Goal: Task Accomplishment & Management: Use online tool/utility

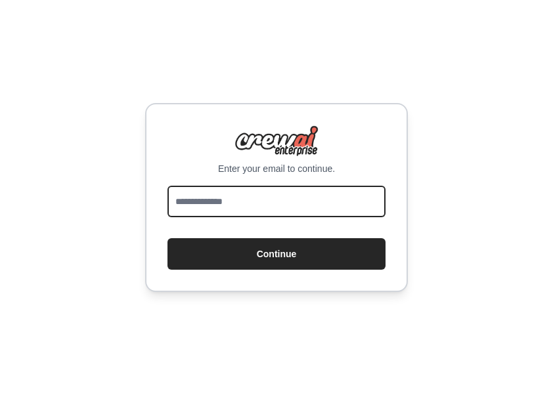
click at [306, 201] on input "email" at bounding box center [276, 202] width 218 height 32
type input "**********"
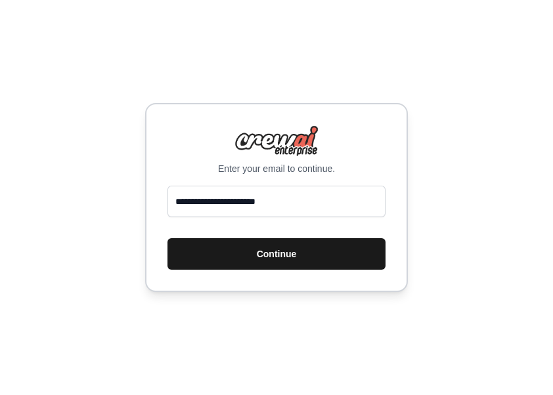
click at [270, 251] on button "Continue" at bounding box center [276, 254] width 218 height 32
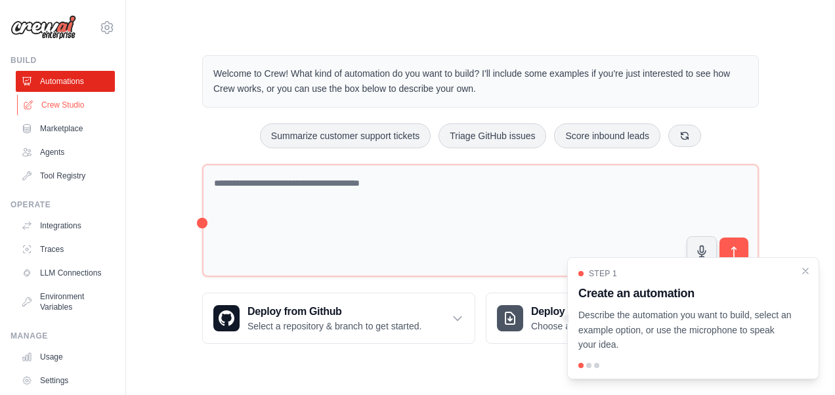
click at [75, 104] on link "Crew Studio" at bounding box center [66, 105] width 99 height 21
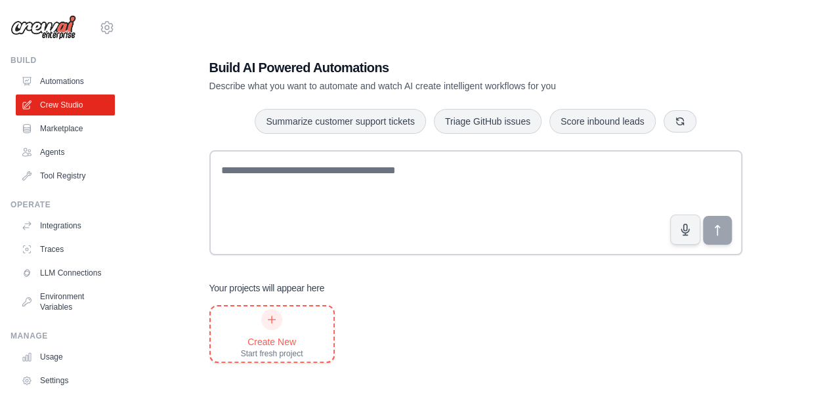
click at [273, 335] on div "Create New" at bounding box center [272, 341] width 62 height 13
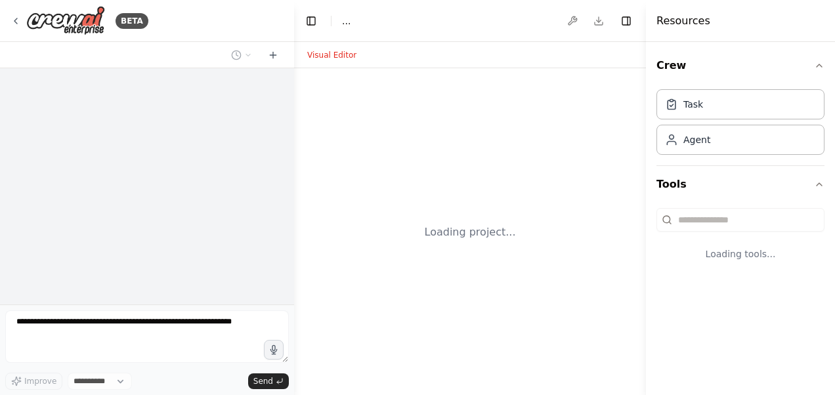
select select "****"
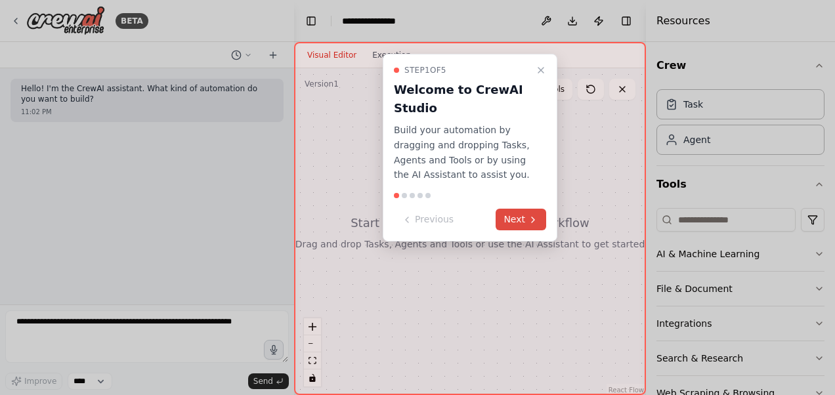
click at [513, 217] on button "Next" at bounding box center [521, 220] width 51 height 22
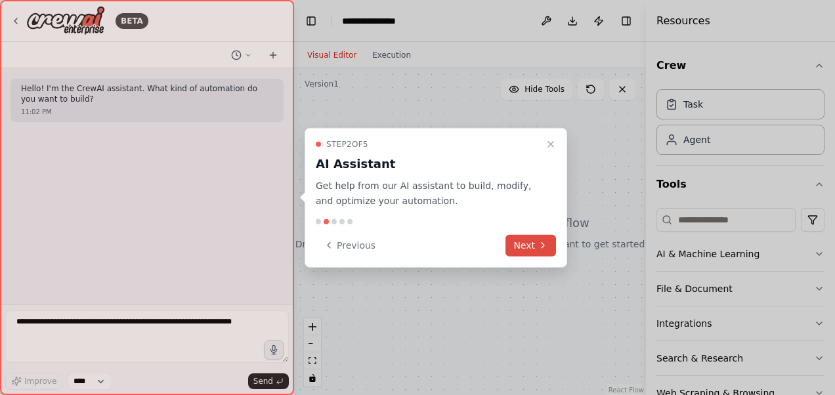
click at [523, 247] on button "Next" at bounding box center [530, 245] width 51 height 22
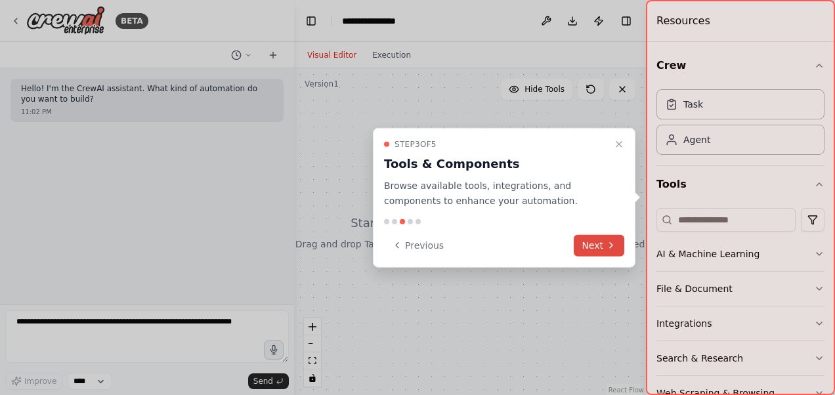
click at [601, 247] on button "Next" at bounding box center [599, 245] width 51 height 22
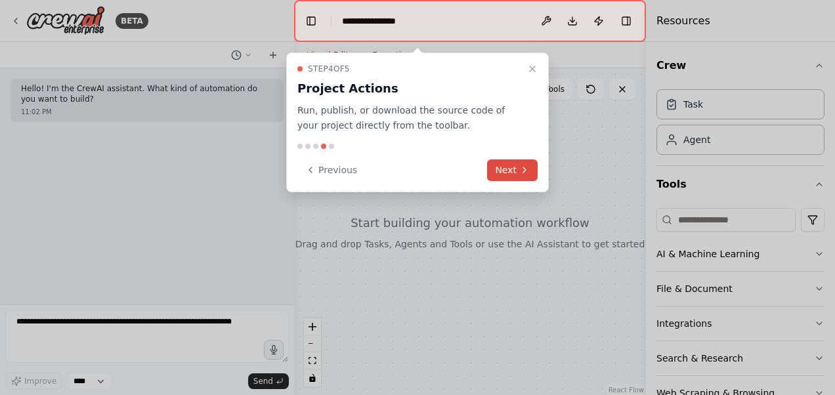
click at [516, 171] on button "Next" at bounding box center [512, 170] width 51 height 22
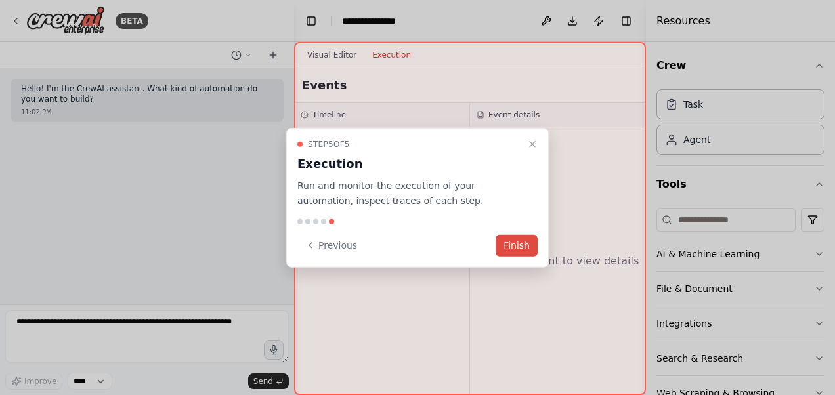
click at [517, 245] on button "Finish" at bounding box center [517, 245] width 42 height 22
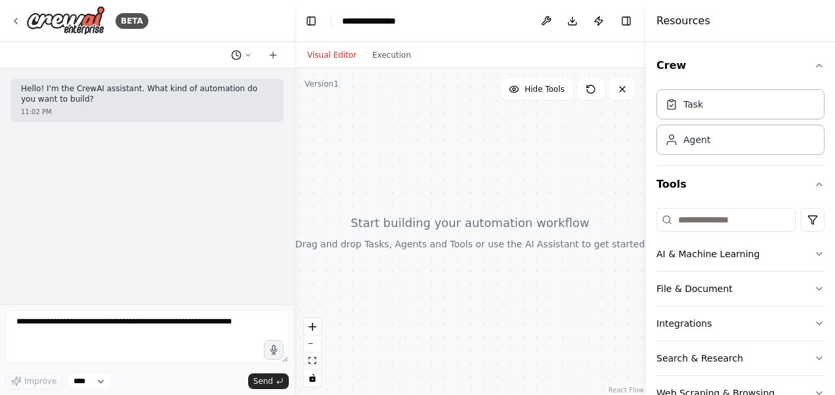
click at [246, 57] on icon at bounding box center [248, 55] width 8 height 8
click at [246, 57] on div at bounding box center [147, 197] width 294 height 395
click at [414, 22] on icon "breadcrumb" at bounding box center [418, 21] width 11 height 11
click at [702, 147] on div "Agent" at bounding box center [740, 139] width 168 height 30
click at [697, 109] on div "Task" at bounding box center [693, 103] width 20 height 13
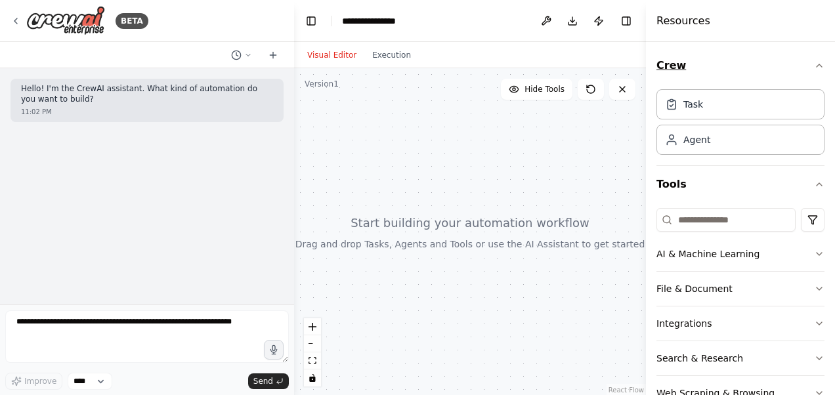
click at [814, 62] on icon "button" at bounding box center [819, 65] width 11 height 11
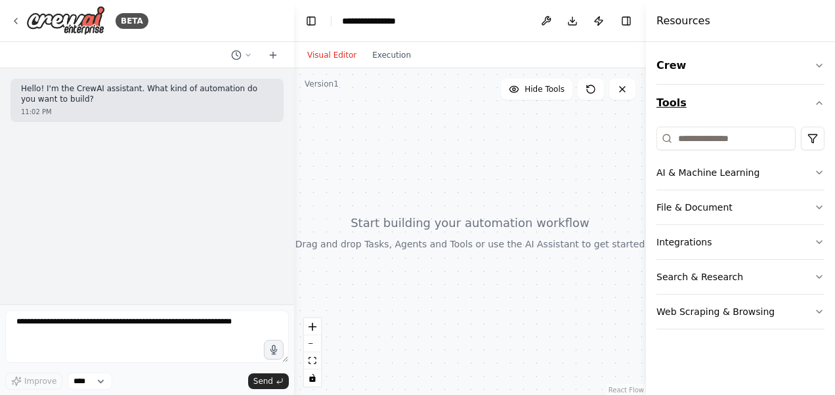
click at [818, 104] on icon "button" at bounding box center [819, 103] width 11 height 11
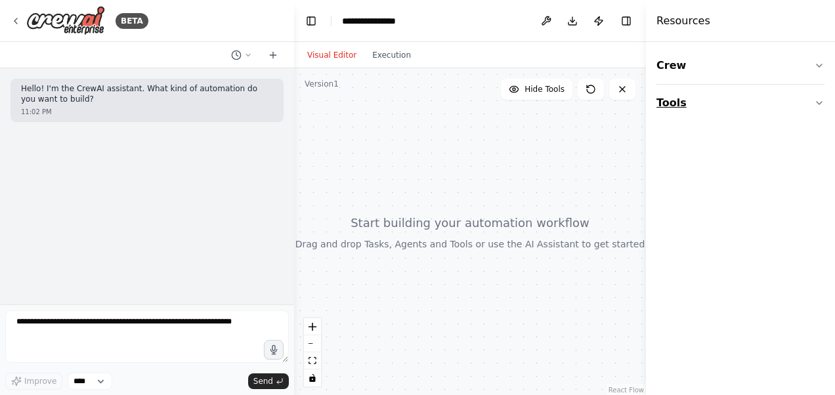
click at [818, 104] on icon "button" at bounding box center [819, 103] width 11 height 11
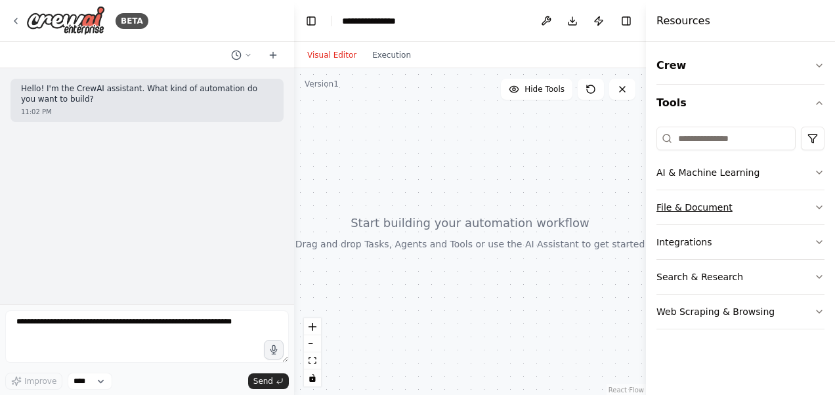
click at [733, 207] on button "File & Document" at bounding box center [740, 207] width 168 height 34
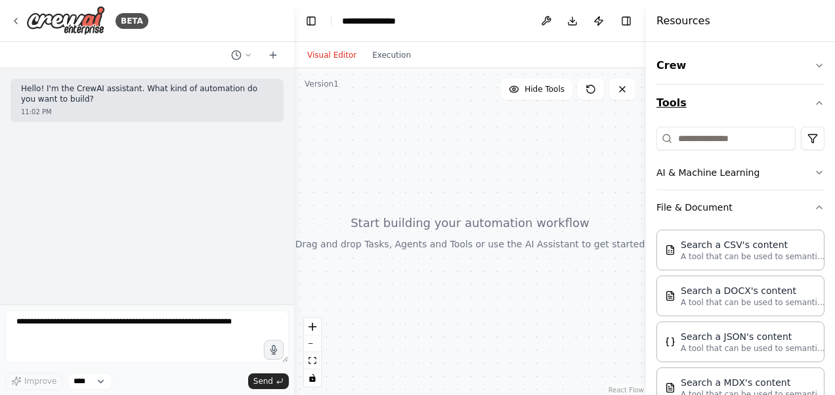
click at [721, 113] on button "Tools" at bounding box center [740, 103] width 168 height 37
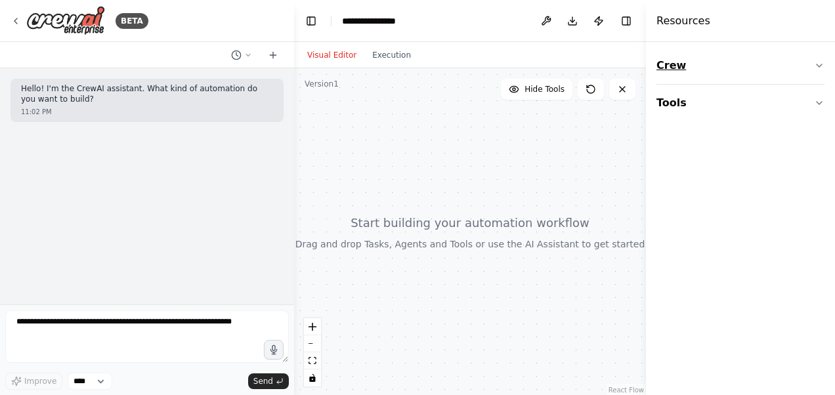
click at [721, 72] on button "Crew" at bounding box center [740, 65] width 168 height 37
click at [690, 147] on div "Agent" at bounding box center [740, 139] width 168 height 30
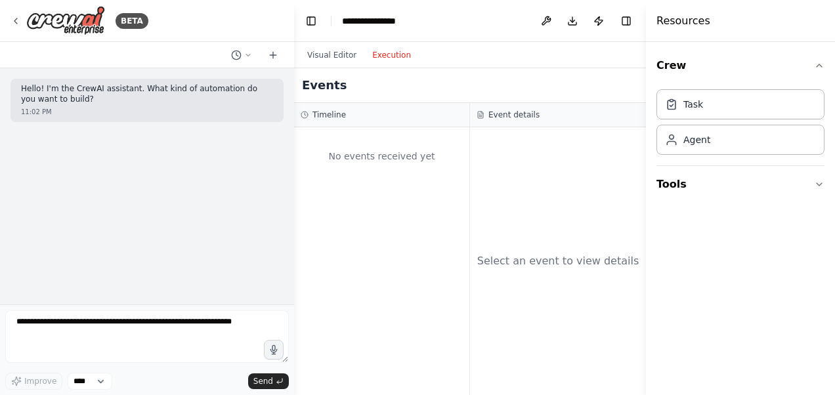
click at [387, 53] on button "Execution" at bounding box center [391, 55] width 54 height 16
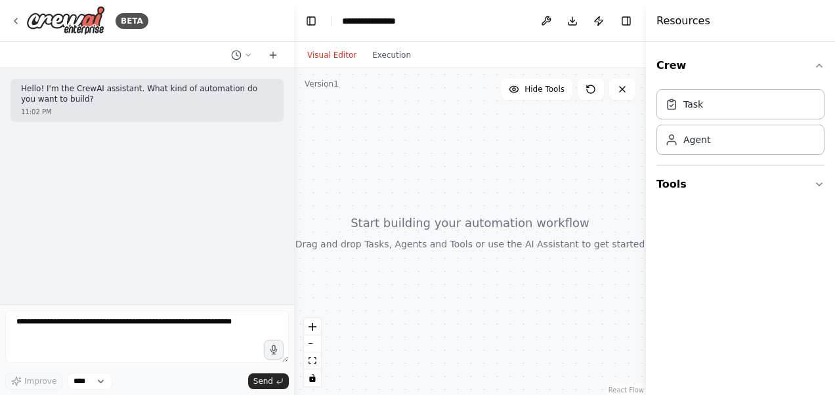
click at [333, 56] on button "Visual Editor" at bounding box center [331, 55] width 65 height 16
click at [349, 112] on div at bounding box center [470, 232] width 352 height 328
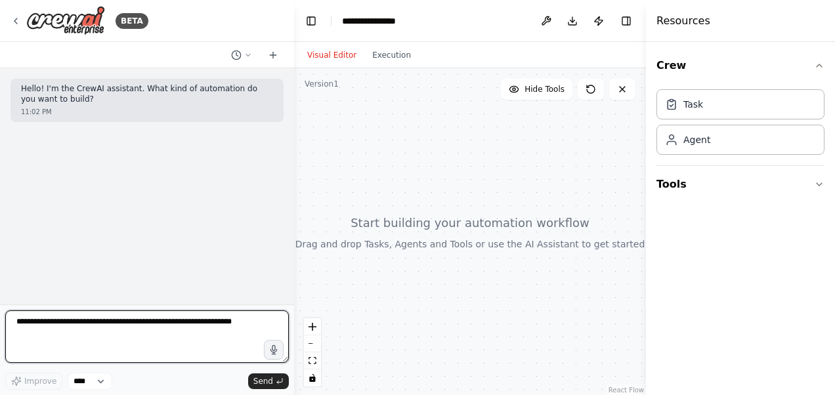
click at [29, 322] on textarea at bounding box center [147, 336] width 284 height 53
click at [113, 328] on textarea "To enrich screen reader interactions, please activate Accessibility in Grammarl…" at bounding box center [147, 336] width 284 height 53
paste textarea "**********"
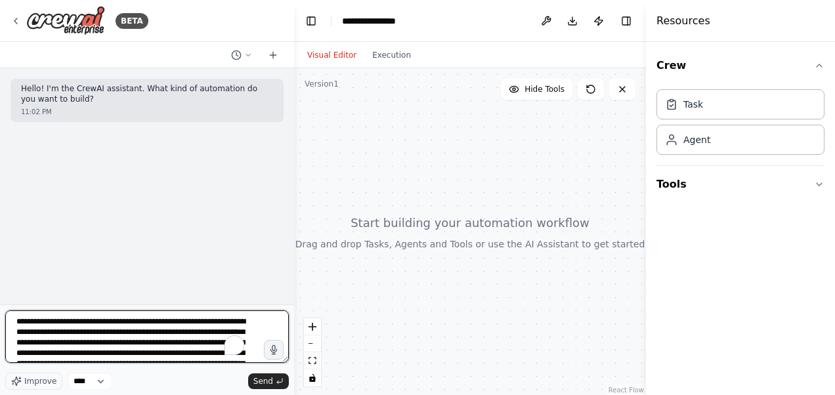
scroll to position [27, 0]
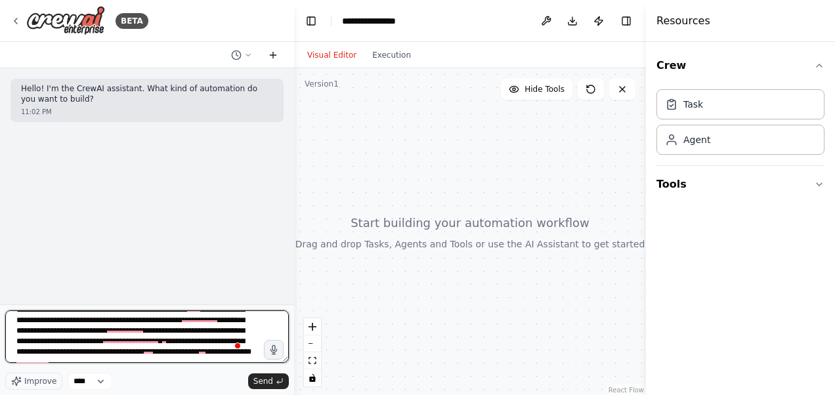
type textarea "**********"
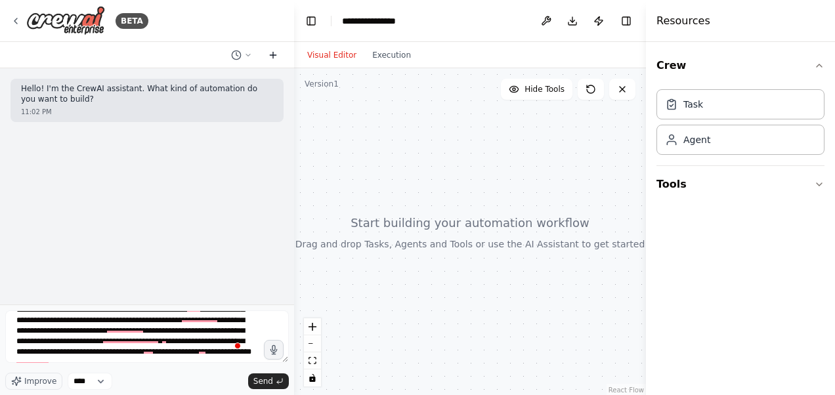
click at [274, 53] on icon at bounding box center [273, 55] width 11 height 11
click at [259, 383] on span "Send" at bounding box center [263, 381] width 20 height 11
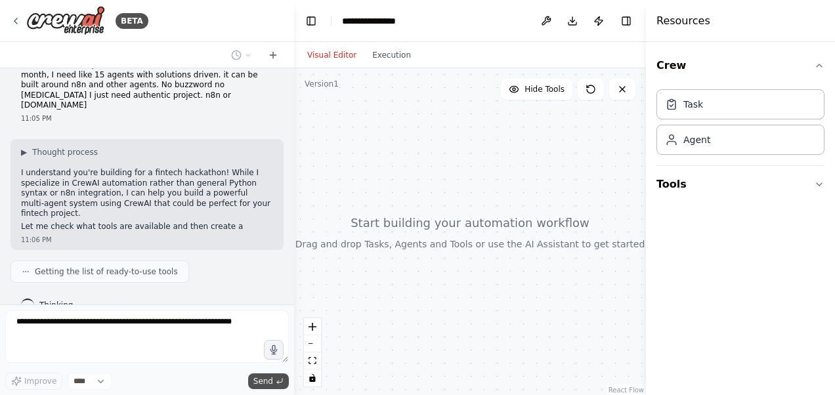
scroll to position [119, 0]
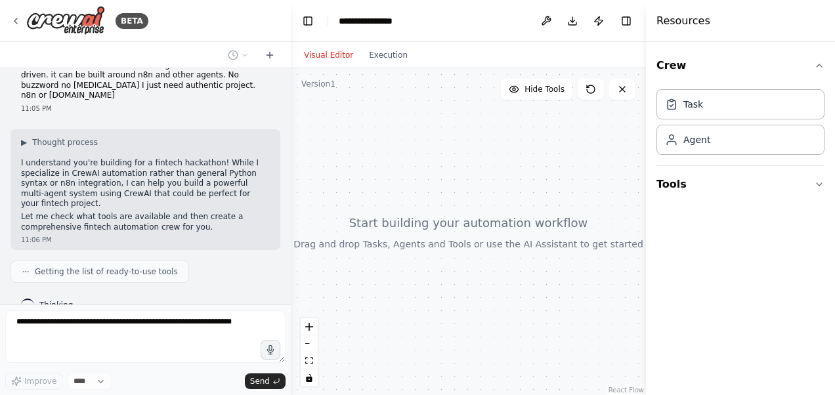
drag, startPoint x: 290, startPoint y: 247, endPoint x: 291, endPoint y: 274, distance: 27.6
click at [291, 274] on div "BETA Hello! I'm the CrewAI assistant. What kind of automation do you want to bu…" at bounding box center [417, 197] width 835 height 395
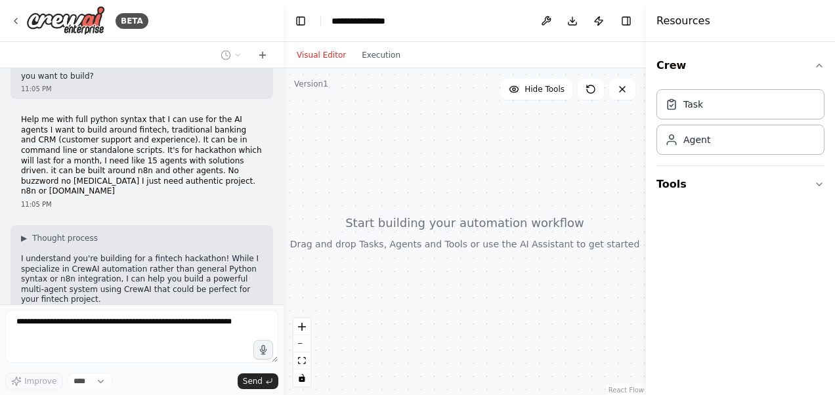
scroll to position [0, 0]
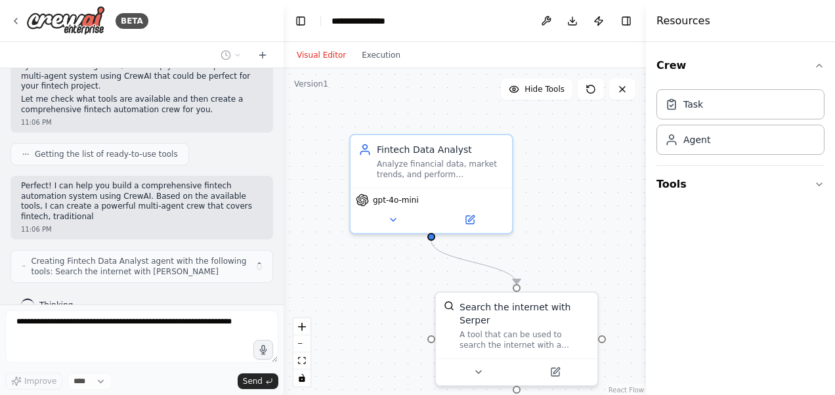
drag, startPoint x: 285, startPoint y: 265, endPoint x: 284, endPoint y: 289, distance: 24.3
click at [284, 289] on div "BETA Hello! I'm the CrewAI assistant. What kind of automation do you want to bu…" at bounding box center [417, 197] width 835 height 395
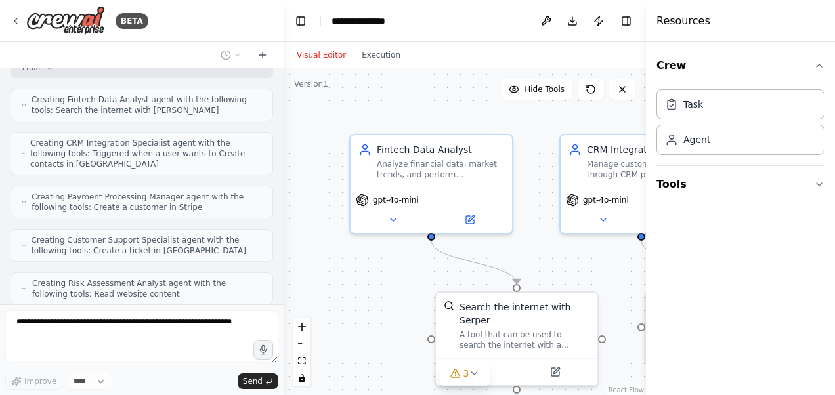
scroll to position [661, 0]
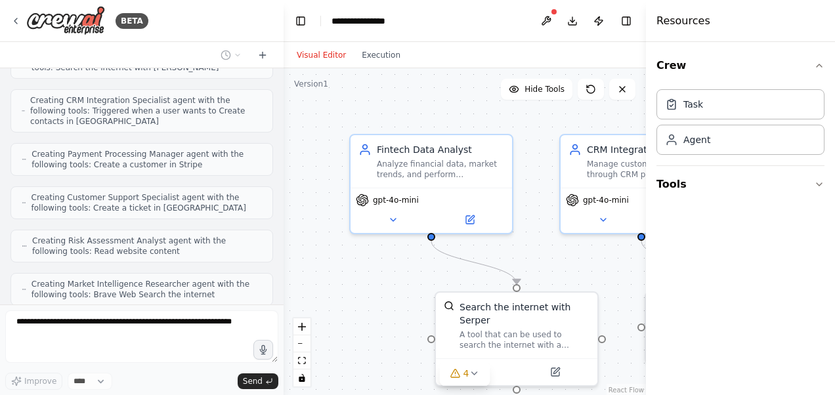
drag, startPoint x: 645, startPoint y: 273, endPoint x: 742, endPoint y: 268, distance: 96.6
click at [742, 268] on div "Resources Crew Task Agent Tools" at bounding box center [740, 197] width 189 height 395
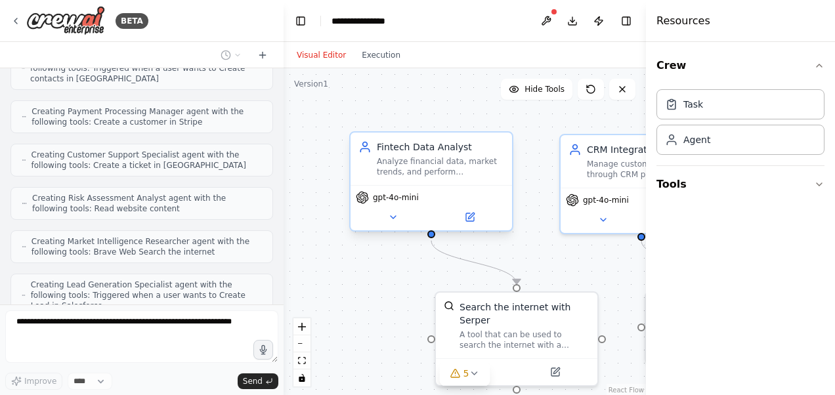
scroll to position [747, 0]
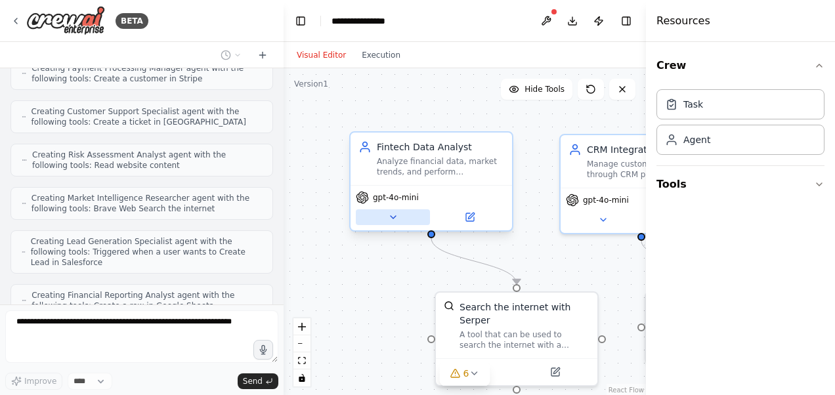
click at [394, 219] on icon at bounding box center [393, 217] width 11 height 11
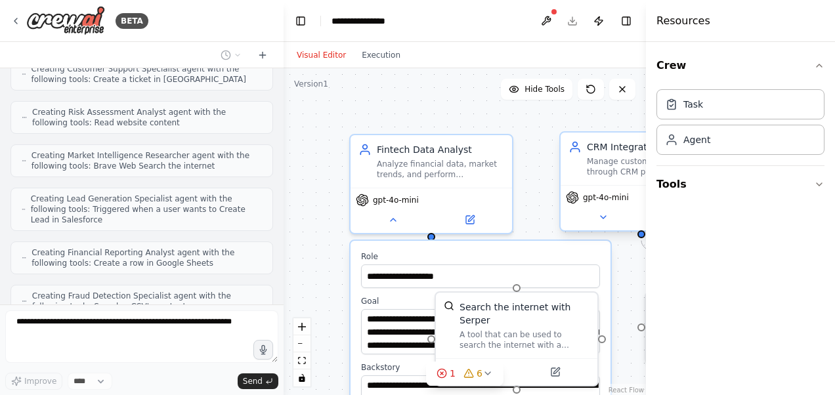
scroll to position [832, 0]
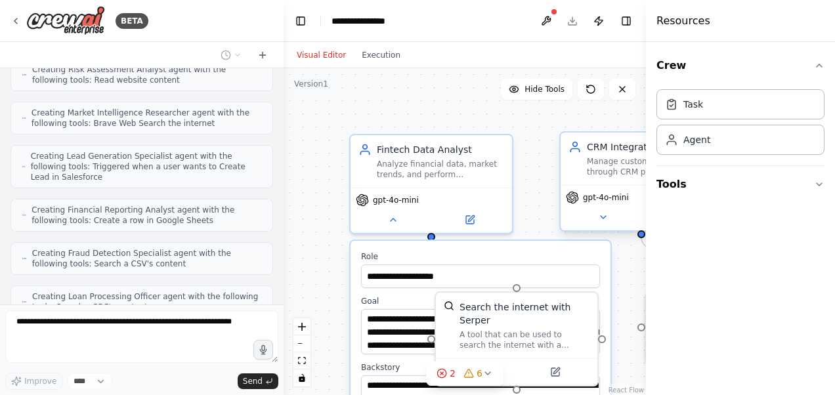
click at [603, 179] on div "CRM Integration Specialist Manage customer relationships through CRM platforms …" at bounding box center [641, 159] width 161 height 53
click at [603, 223] on button at bounding box center [603, 217] width 74 height 16
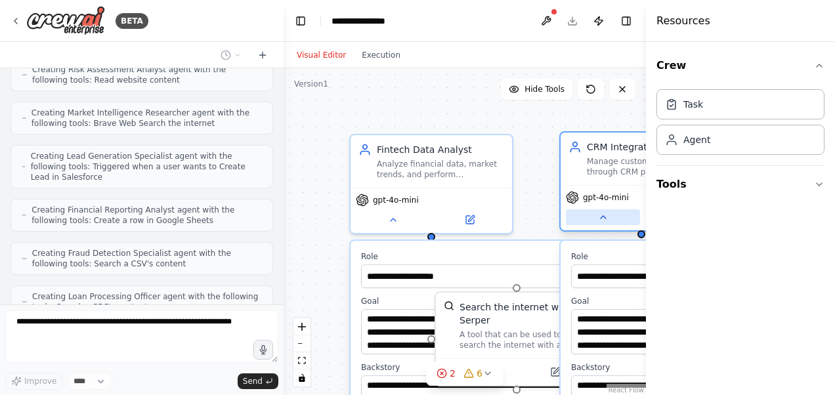
scroll to position [876, 0]
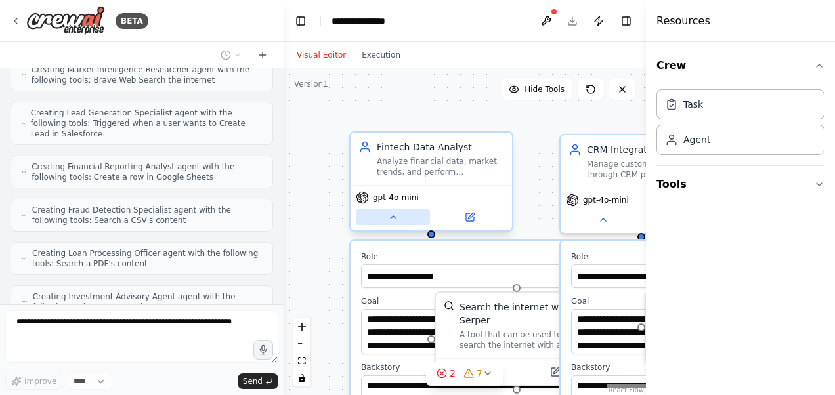
click at [393, 215] on icon at bounding box center [393, 217] width 11 height 11
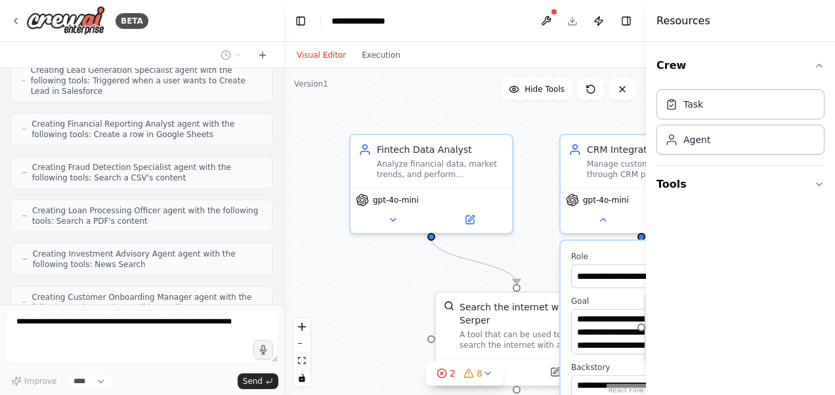
scroll to position [961, 0]
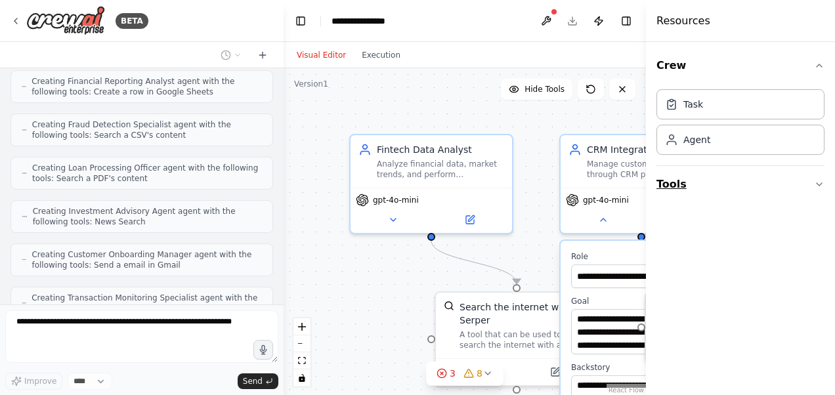
click at [704, 180] on button "Tools" at bounding box center [740, 184] width 168 height 37
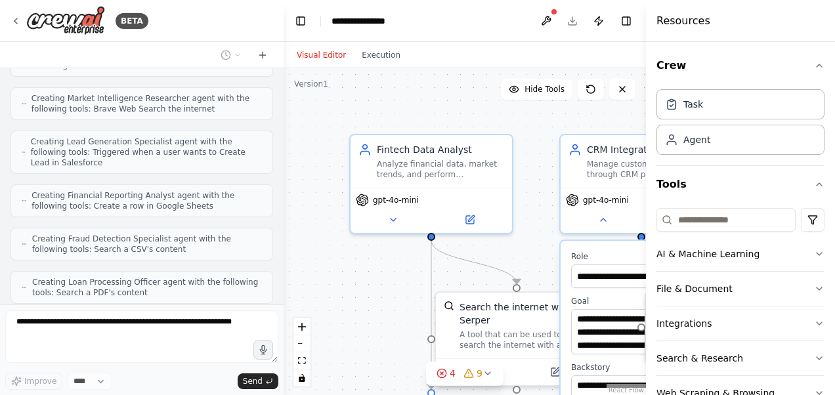
scroll to position [841, 0]
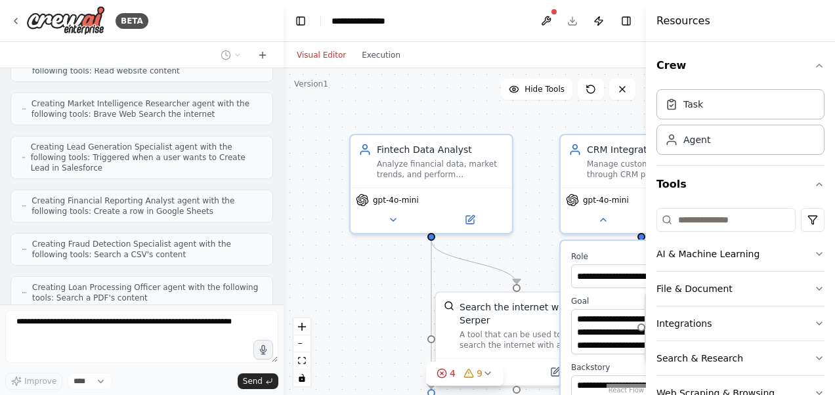
click at [280, 119] on div at bounding box center [280, 197] width 5 height 395
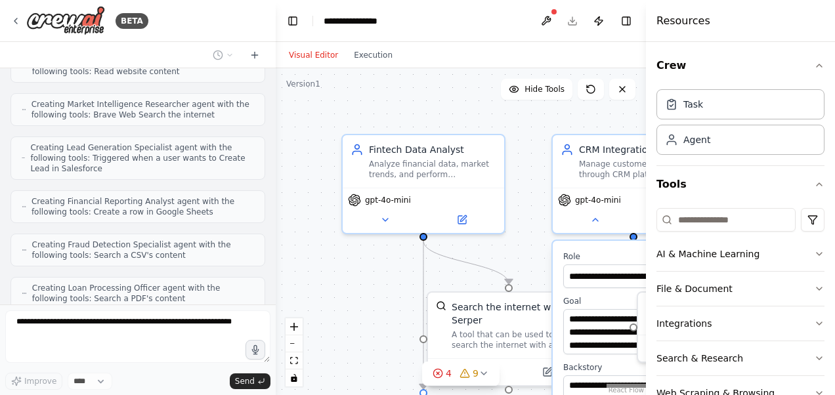
drag, startPoint x: 279, startPoint y: 232, endPoint x: 276, endPoint y: 142, distance: 90.0
click at [276, 142] on div "BETA Hello! I'm the CrewAI assistant. What kind of automation do you want to bu…" at bounding box center [417, 197] width 835 height 395
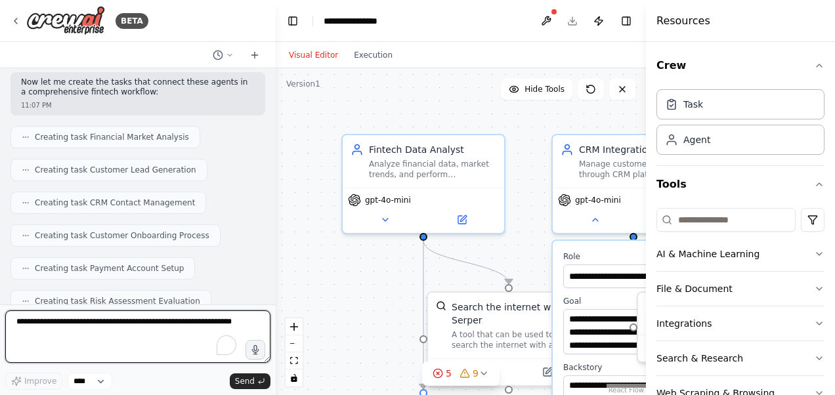
scroll to position [1498, 0]
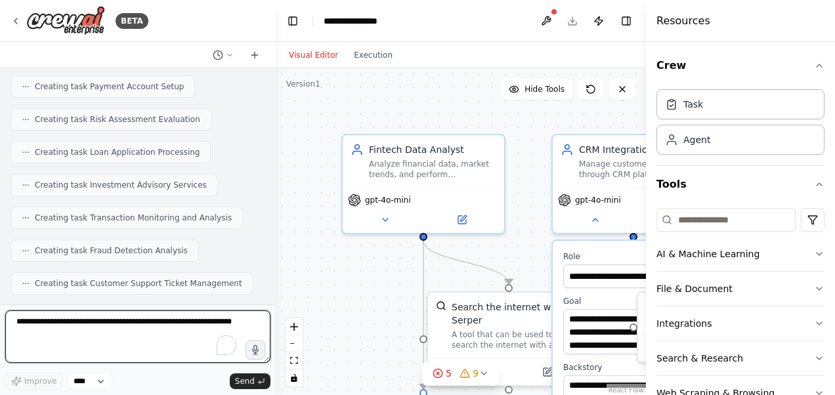
click at [20, 323] on textarea "To enrich screen reader interactions, please activate Accessibility in Grammarl…" at bounding box center [137, 336] width 265 height 53
type textarea "********"
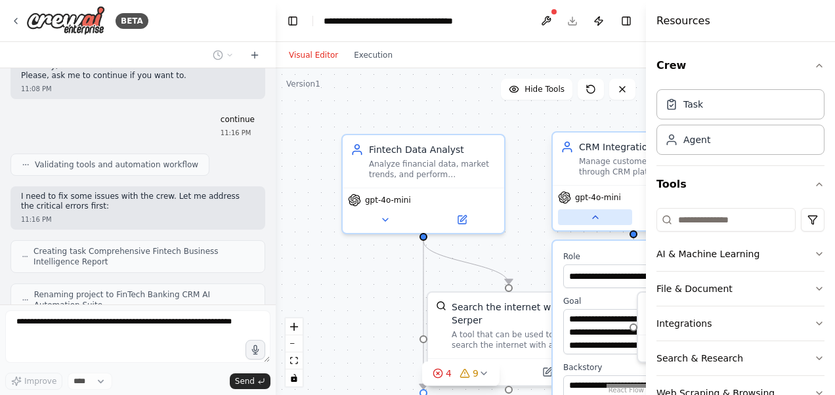
scroll to position [1780, 0]
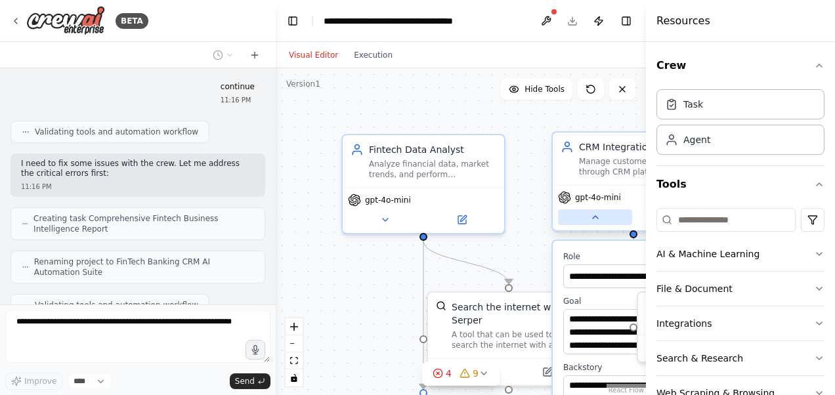
click at [595, 218] on icon at bounding box center [595, 217] width 5 height 3
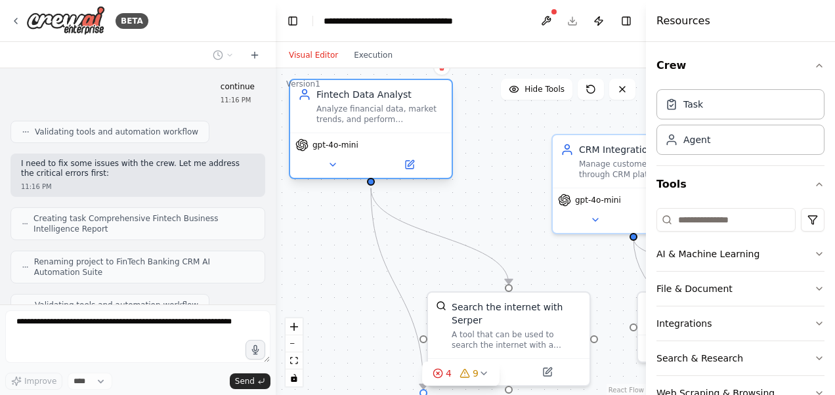
drag, startPoint x: 400, startPoint y: 153, endPoint x: 344, endPoint y: 98, distance: 78.0
click at [344, 98] on div "Fintech Data Analyst" at bounding box center [379, 94] width 127 height 13
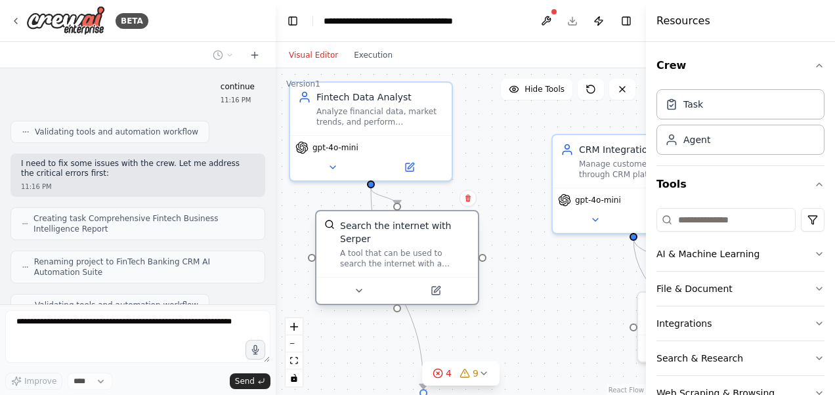
drag, startPoint x: 505, startPoint y: 313, endPoint x: 398, endPoint y: 236, distance: 132.2
click at [398, 236] on div "Search the internet with Serper A tool that can be used to search the internet …" at bounding box center [405, 244] width 130 height 50
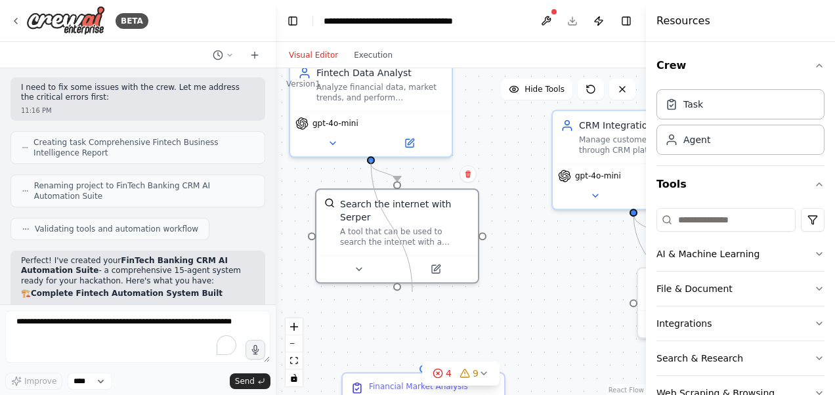
drag, startPoint x: 421, startPoint y: 389, endPoint x: 413, endPoint y: 292, distance: 96.9
click at [413, 292] on div ".deletable-edge-delete-btn { width: 20px; height: 20px; border: 0px solid #ffff…" at bounding box center [461, 232] width 370 height 328
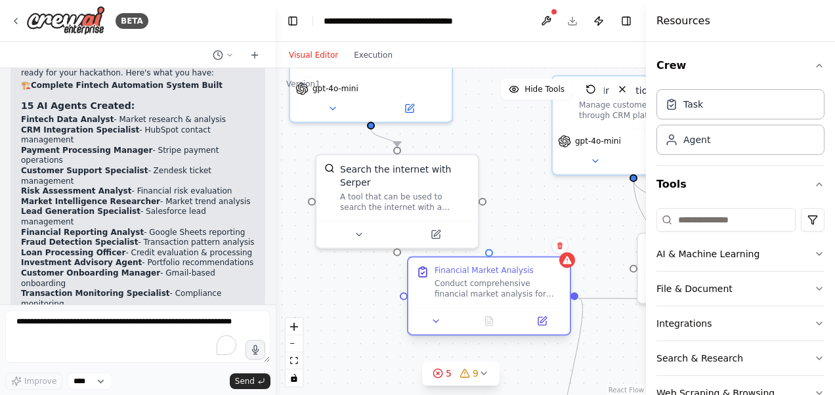
drag, startPoint x: 393, startPoint y: 389, endPoint x: 452, endPoint y: 272, distance: 131.5
click at [452, 272] on div "Financial Market Analysis Conduct comprehensive financial market analysis for {…" at bounding box center [498, 282] width 127 height 34
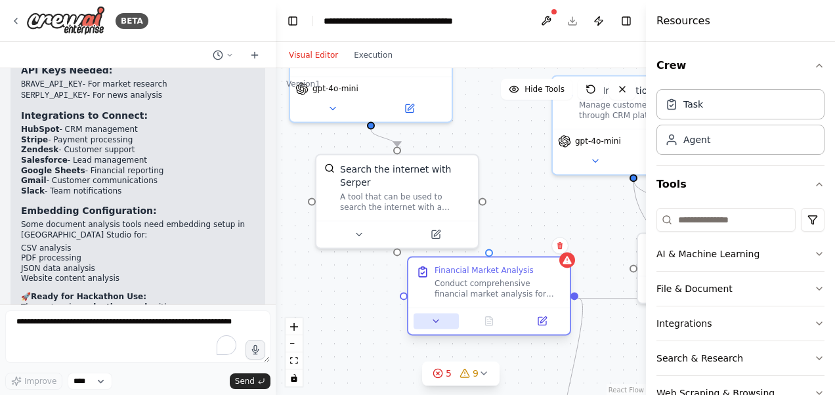
click at [436, 322] on icon at bounding box center [435, 321] width 5 height 3
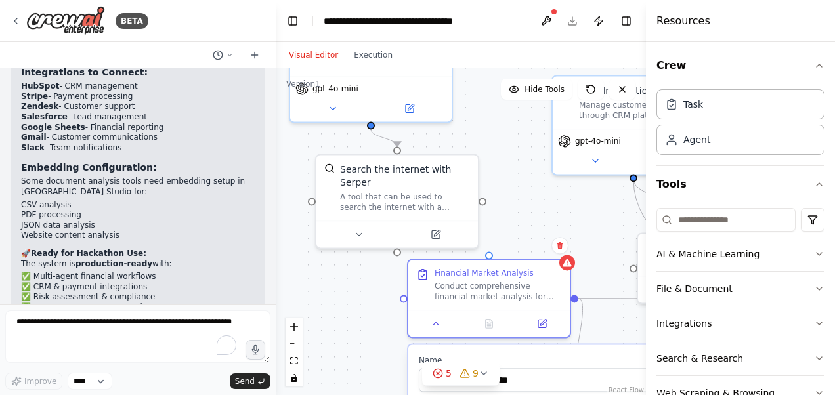
scroll to position [2528, 0]
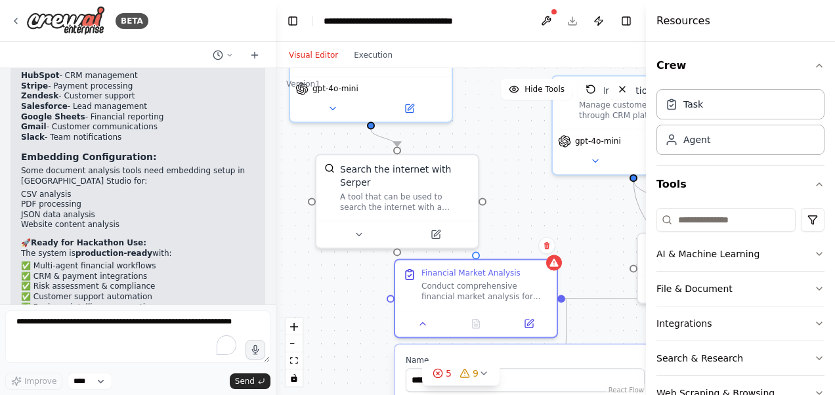
drag, startPoint x: 492, startPoint y: 352, endPoint x: 479, endPoint y: 345, distance: 14.1
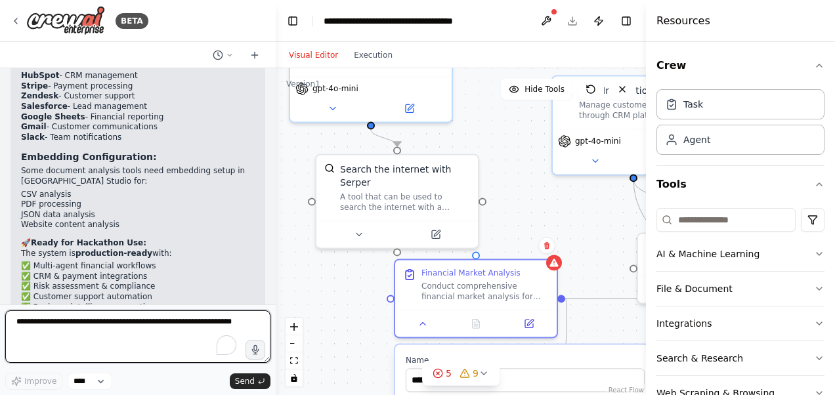
click at [45, 323] on textarea "To enrich screen reader interactions, please activate Accessibility in Grammarl…" at bounding box center [137, 336] width 265 height 53
type textarea "**********"
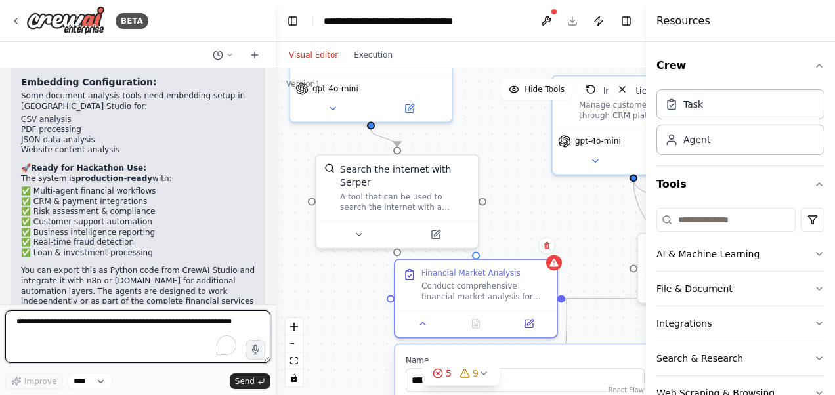
scroll to position [2669, 0]
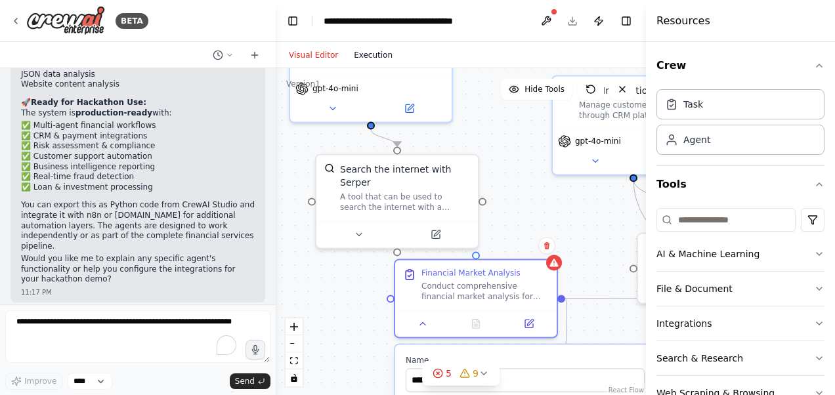
click at [375, 59] on button "Execution" at bounding box center [373, 55] width 54 height 16
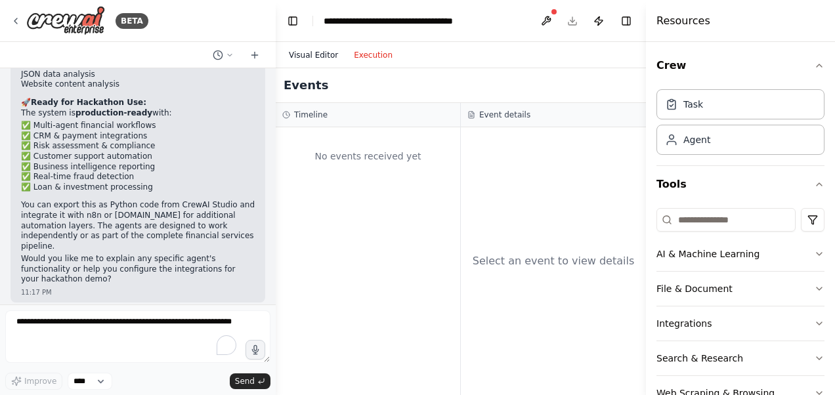
click at [316, 62] on button "Visual Editor" at bounding box center [313, 55] width 65 height 16
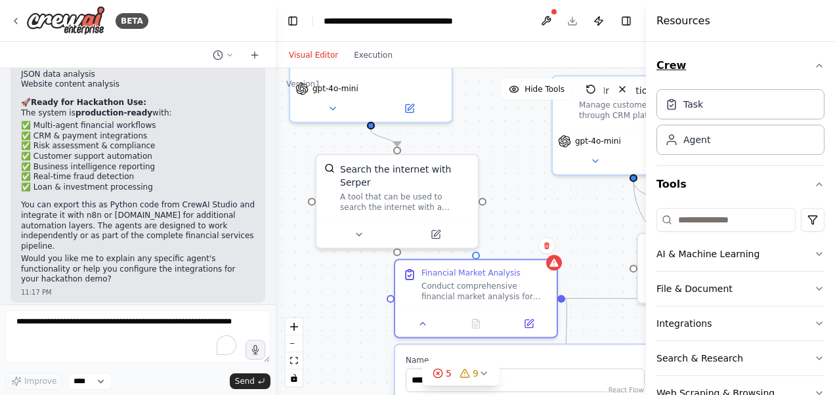
click at [814, 63] on icon "button" at bounding box center [819, 65] width 11 height 11
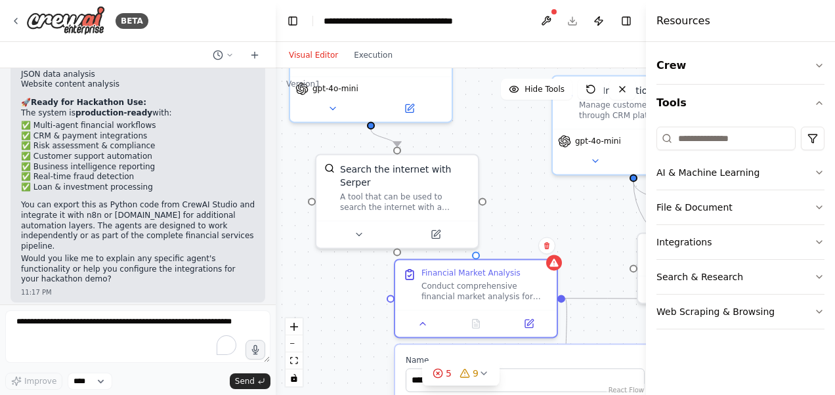
scroll to position [2734, 0]
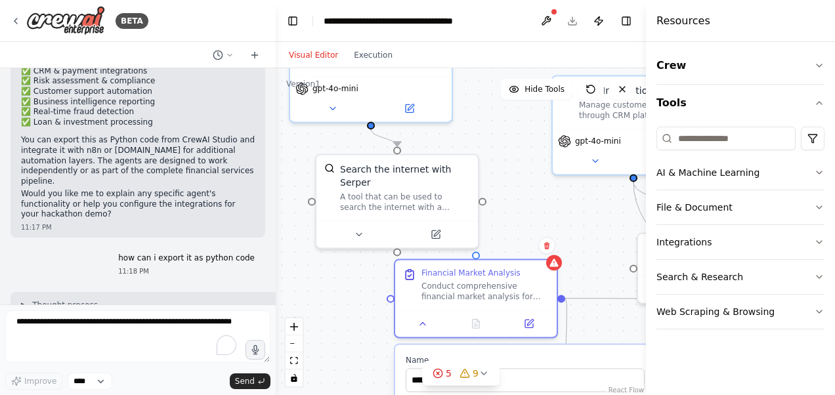
click at [568, 22] on header "**********" at bounding box center [461, 21] width 370 height 42
drag, startPoint x: 574, startPoint y: 22, endPoint x: 549, endPoint y: 18, distance: 25.3
click at [549, 18] on header "**********" at bounding box center [461, 21] width 370 height 42
drag, startPoint x: 572, startPoint y: 29, endPoint x: 504, endPoint y: 28, distance: 67.6
click at [504, 28] on header "**********" at bounding box center [461, 21] width 370 height 42
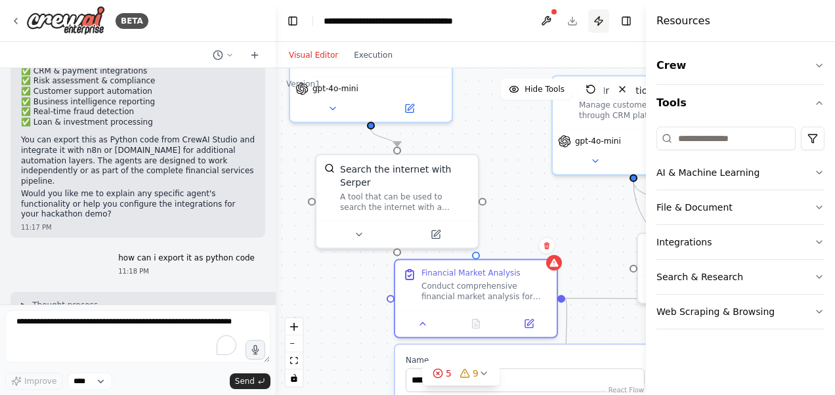
click at [601, 20] on button "Publish" at bounding box center [598, 21] width 21 height 24
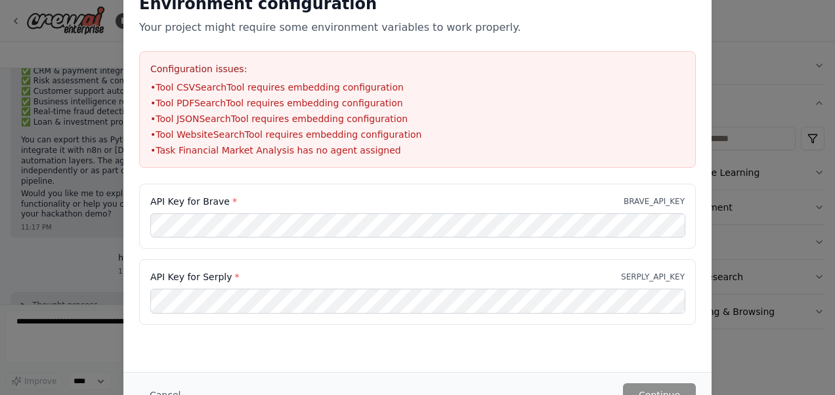
click at [736, 27] on div "Environment configuration Your project might require some environment variables…" at bounding box center [417, 197] width 835 height 395
click at [81, 351] on div "Environment configuration Your project might require some environment variables…" at bounding box center [417, 197] width 835 height 395
click at [771, 23] on div "Environment configuration Your project might require some environment variables…" at bounding box center [417, 197] width 835 height 395
click at [765, 34] on div "Environment configuration Your project might require some environment variables…" at bounding box center [417, 197] width 835 height 395
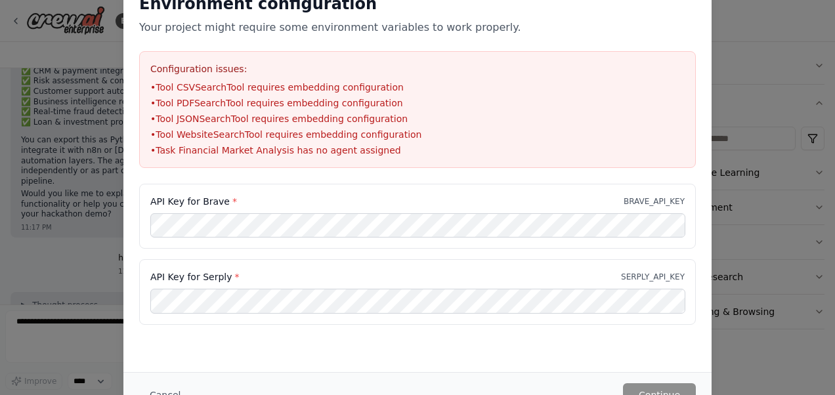
click at [735, 102] on div "Environment configuration Your project might require some environment variables…" at bounding box center [417, 197] width 835 height 395
drag, startPoint x: 735, startPoint y: 102, endPoint x: 776, endPoint y: 175, distance: 84.0
click at [776, 175] on div "Environment configuration Your project might require some environment variables…" at bounding box center [417, 197] width 835 height 395
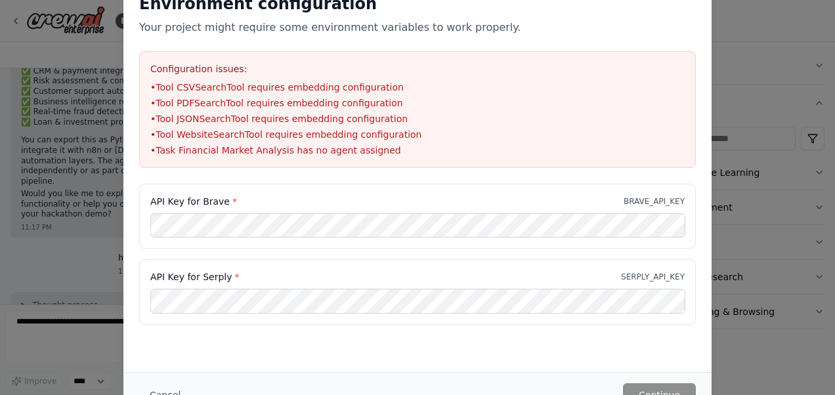
click at [96, 108] on div "Environment configuration Your project might require some environment variables…" at bounding box center [417, 197] width 835 height 395
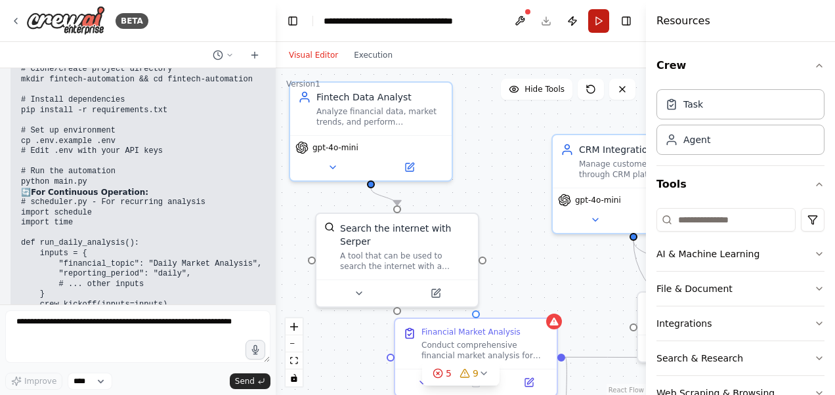
click at [600, 21] on button "Run" at bounding box center [598, 21] width 21 height 24
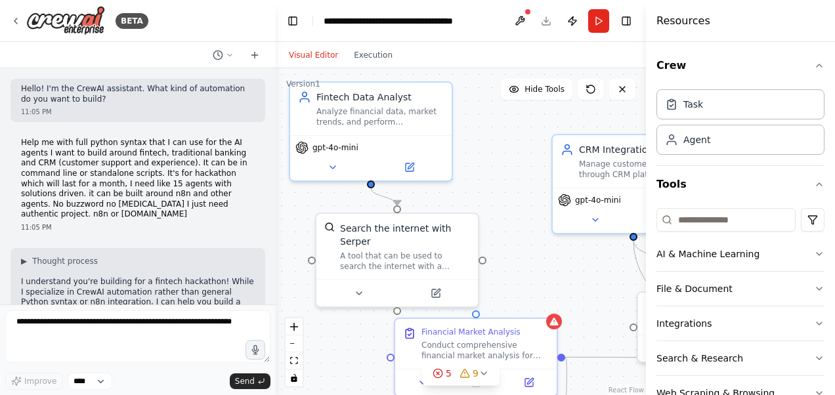
scroll to position [4190, 0]
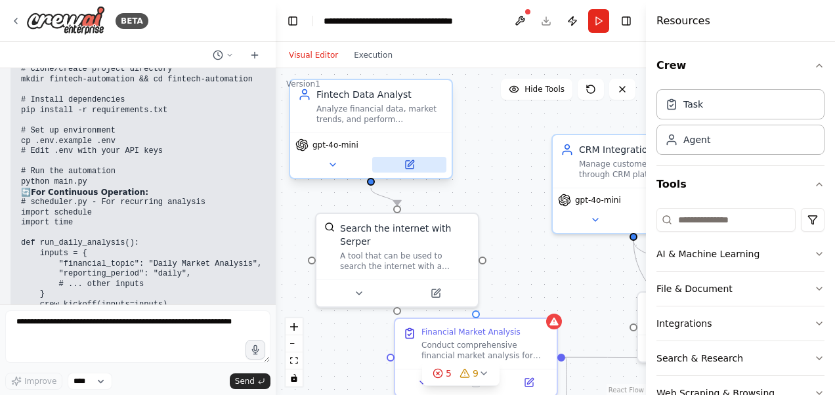
click at [408, 165] on icon at bounding box center [411, 163] width 6 height 6
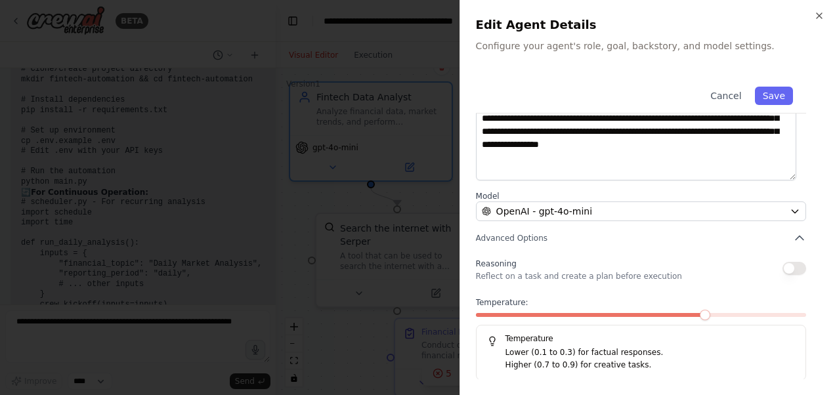
scroll to position [139, 0]
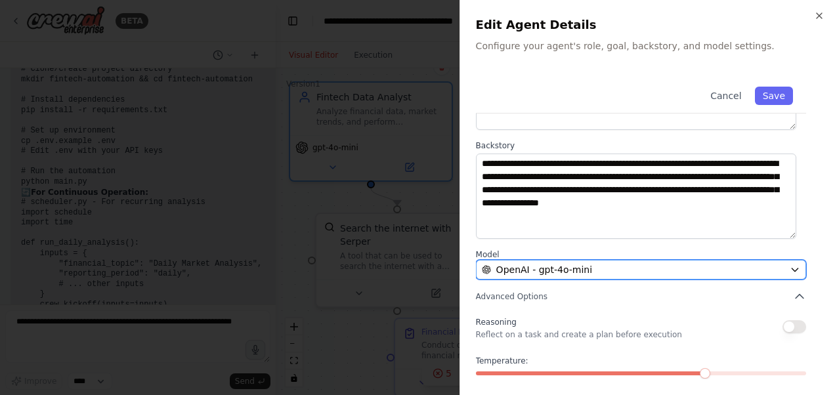
click at [790, 271] on icon "button" at bounding box center [795, 270] width 11 height 11
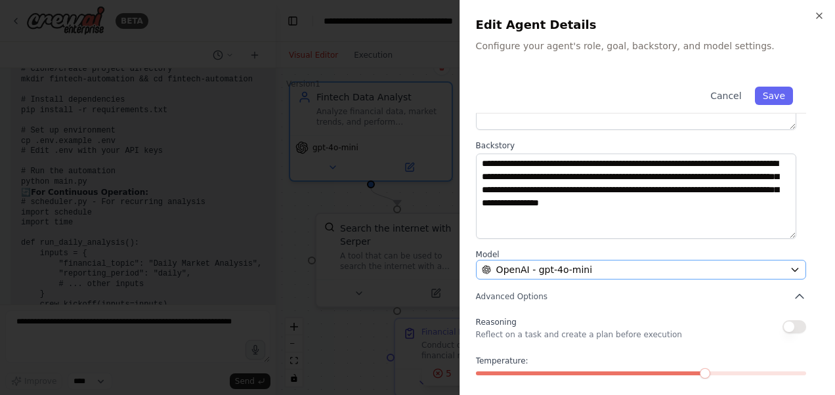
scroll to position [0, 0]
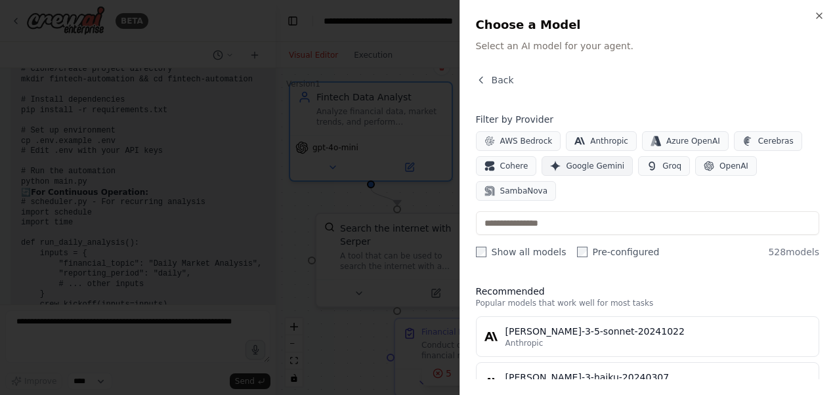
click at [588, 169] on span "Google Gemini" at bounding box center [595, 166] width 58 height 11
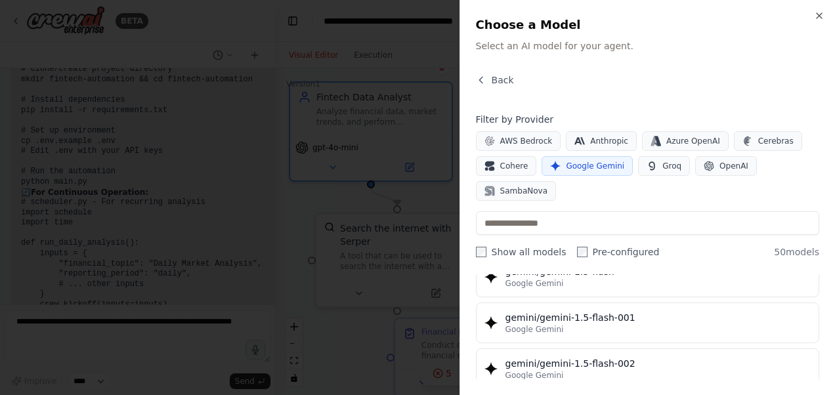
scroll to position [75, 0]
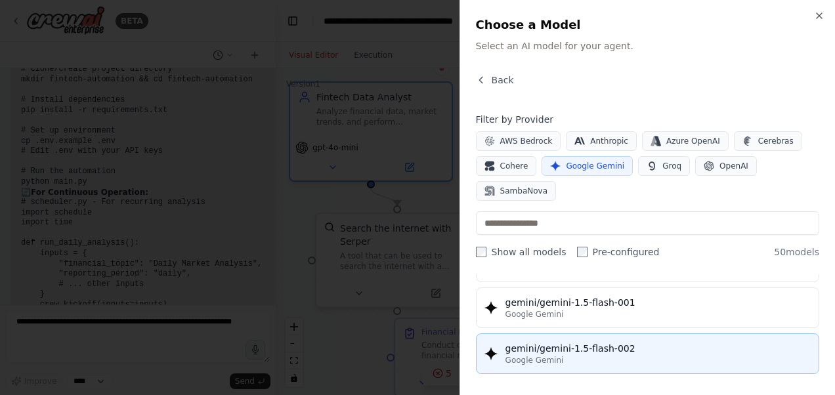
click at [557, 350] on div "gemini/gemini-1.5-flash-002" at bounding box center [657, 348] width 305 height 13
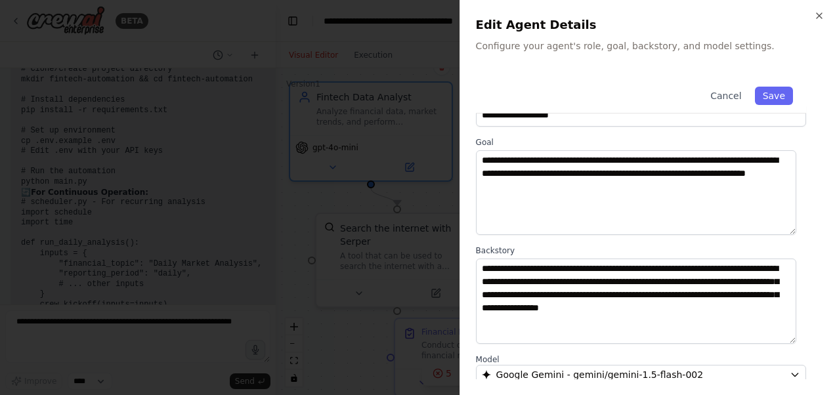
scroll to position [0, 0]
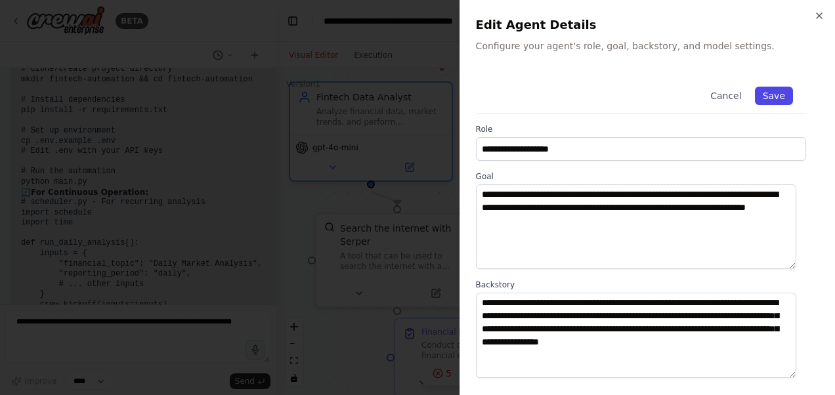
click at [769, 98] on button "Save" at bounding box center [774, 96] width 38 height 18
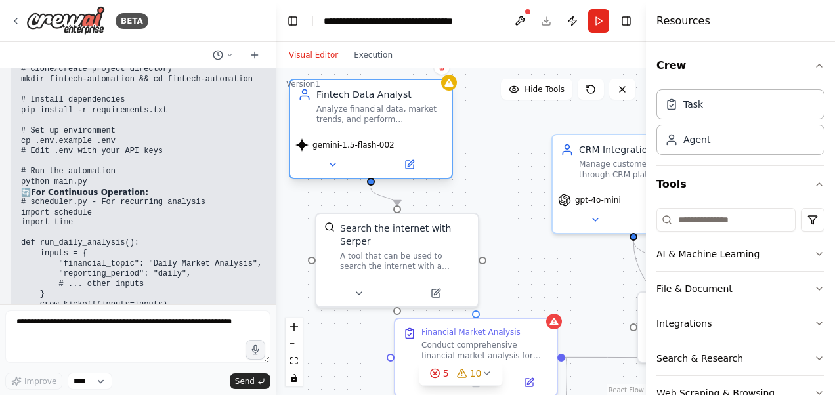
click at [449, 92] on div "Fintech Data Analyst Analyze financial data, market trends, and perform compreh…" at bounding box center [370, 106] width 161 height 53
click at [335, 171] on button at bounding box center [332, 165] width 74 height 16
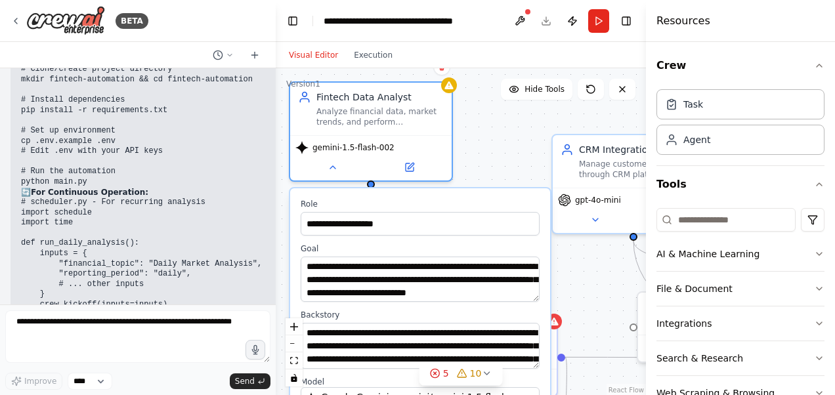
click at [501, 152] on div "**********" at bounding box center [461, 232] width 370 height 328
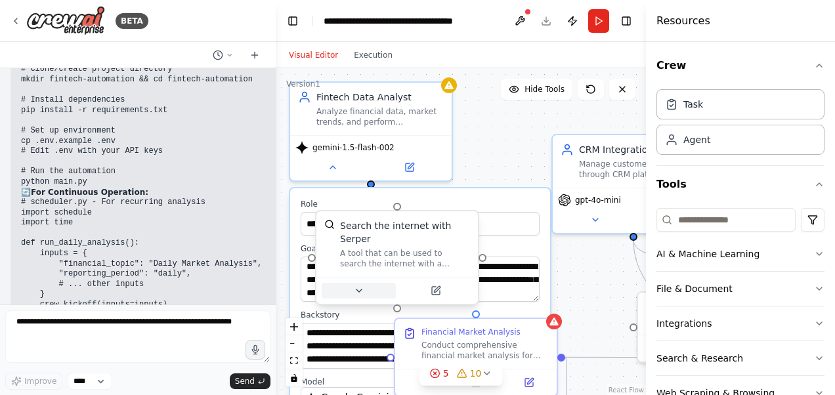
click at [362, 286] on icon at bounding box center [359, 291] width 11 height 11
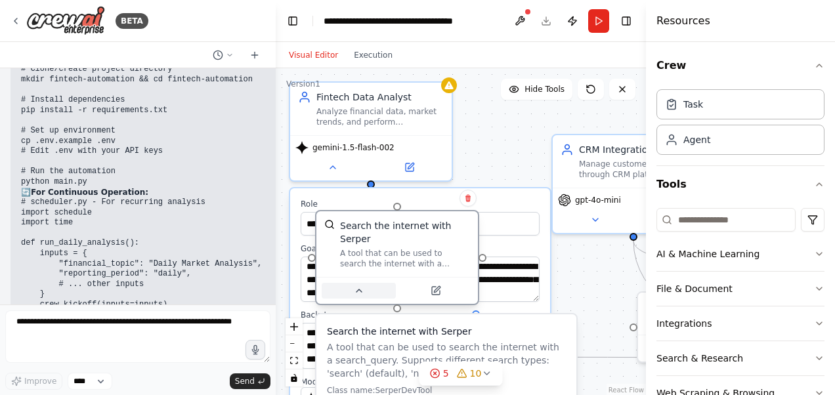
click at [362, 286] on icon at bounding box center [359, 291] width 11 height 11
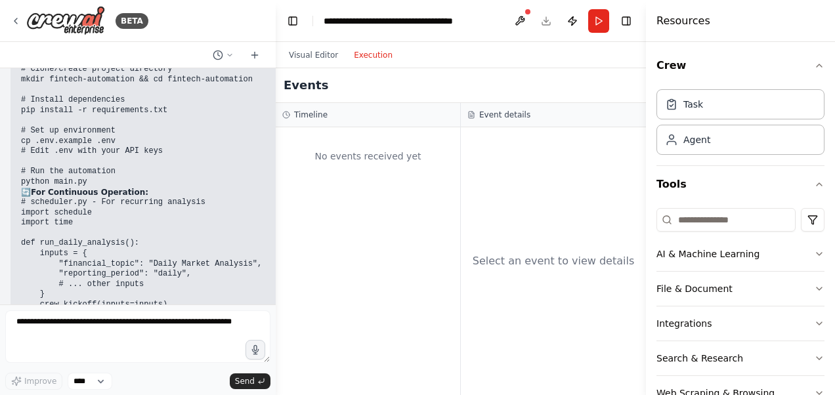
click at [371, 54] on button "Execution" at bounding box center [373, 55] width 54 height 16
click at [301, 59] on button "Visual Editor" at bounding box center [313, 55] width 65 height 16
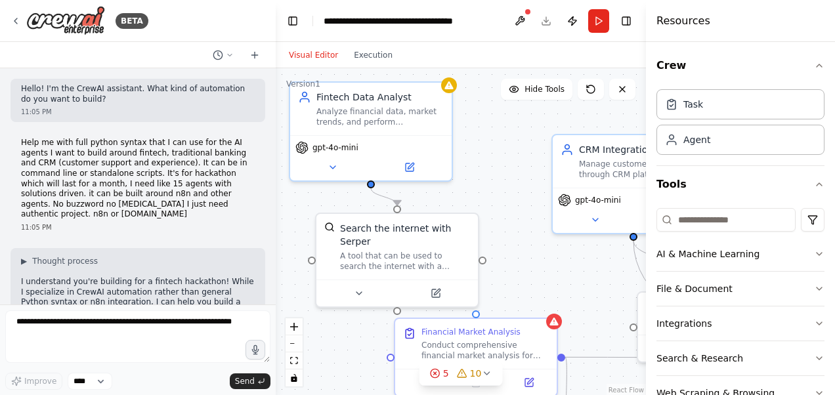
scroll to position [4190, 0]
